Goal: Task Accomplishment & Management: Manage account settings

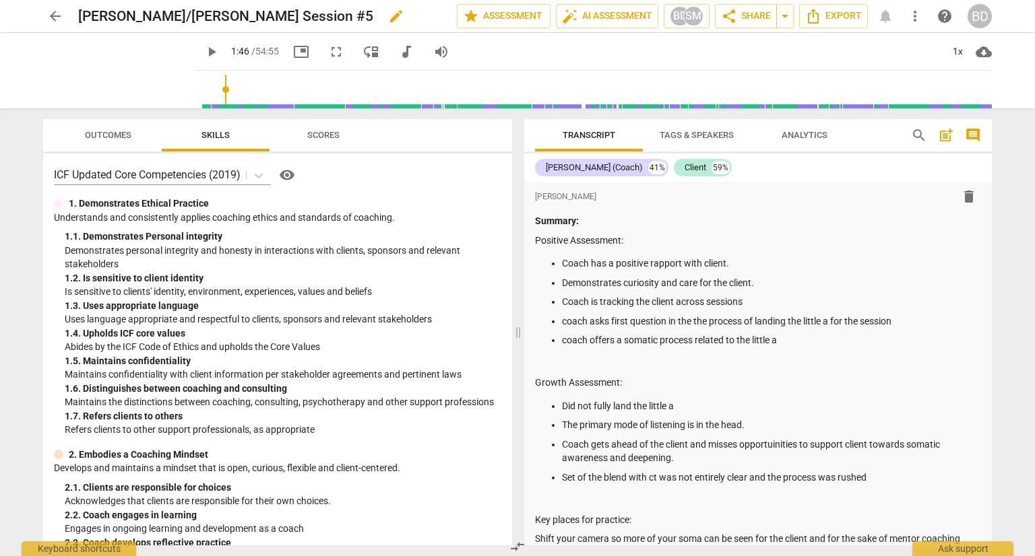
scroll to position [1310, 0]
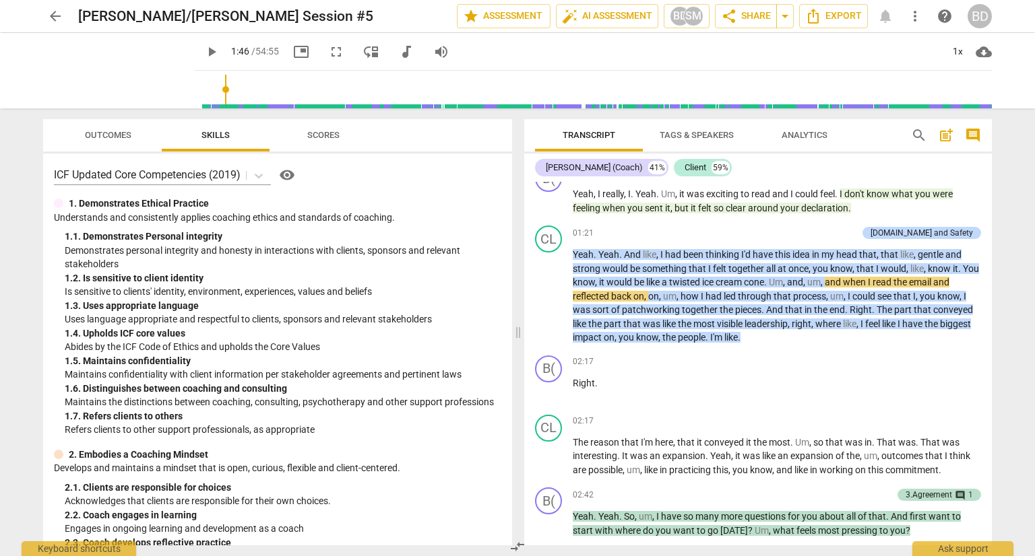
click at [57, 14] on span "arrow_back" at bounding box center [55, 16] width 16 height 16
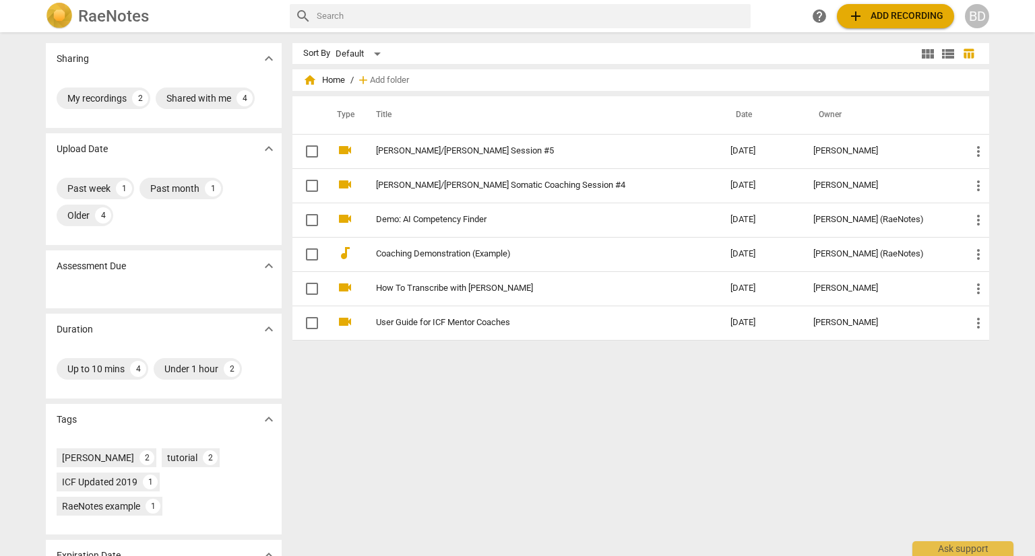
click at [897, 14] on span "add Add recording" at bounding box center [895, 16] width 96 height 16
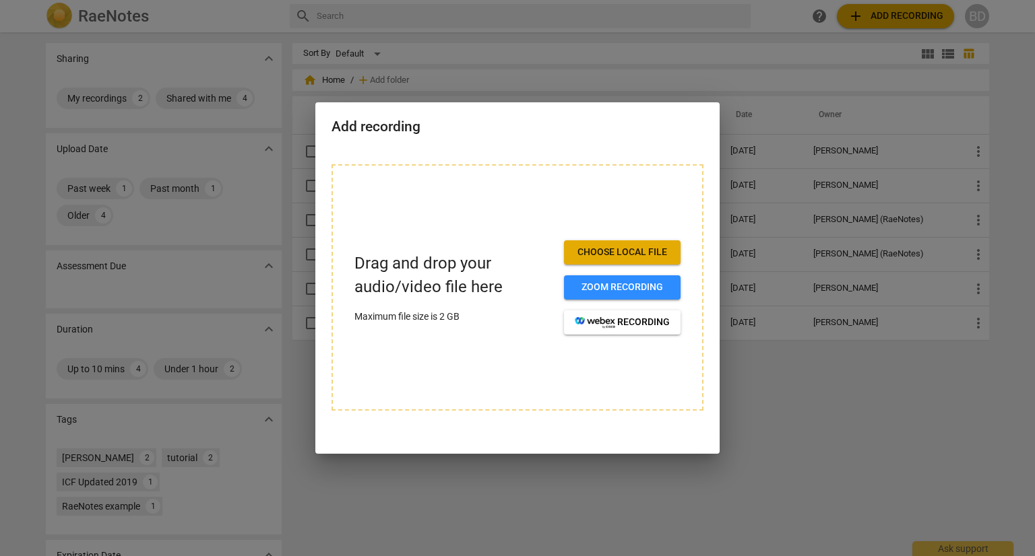
click at [763, 393] on div at bounding box center [517, 278] width 1035 height 556
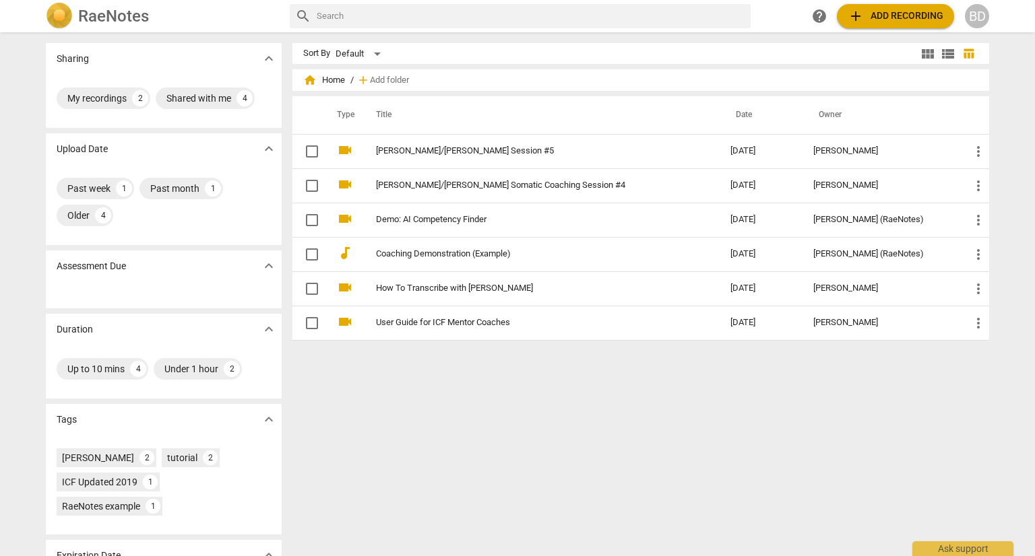
click at [974, 18] on div "BD" at bounding box center [977, 16] width 24 height 24
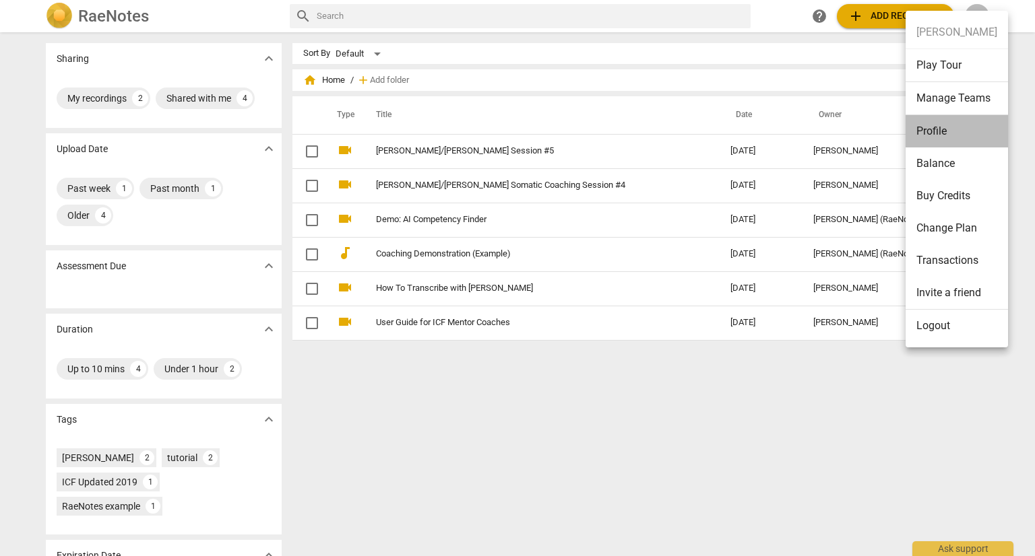
click at [955, 127] on li "Profile" at bounding box center [956, 131] width 102 height 32
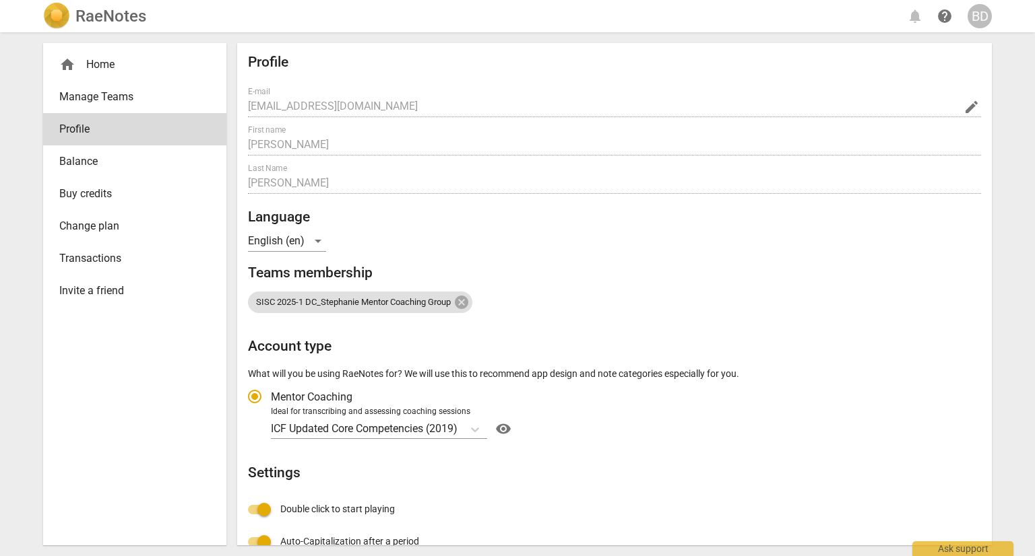
radio input "false"
click at [110, 95] on span "Manage Teams" at bounding box center [129, 97] width 140 height 16
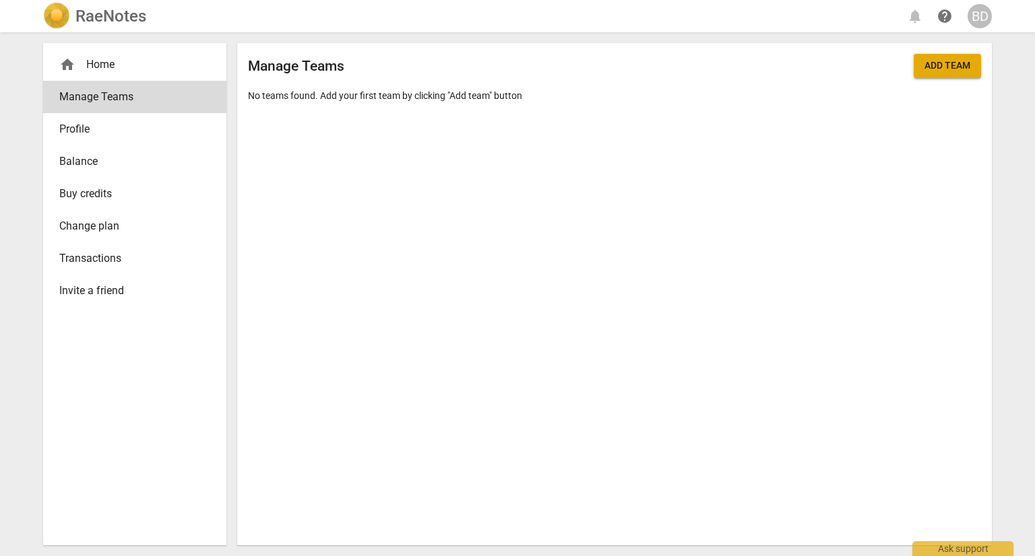
click at [90, 70] on div "home Home" at bounding box center [129, 65] width 140 height 16
